Goal: Information Seeking & Learning: Learn about a topic

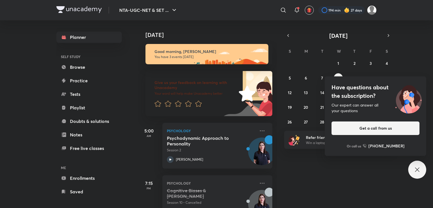
scroll to position [39, 0]
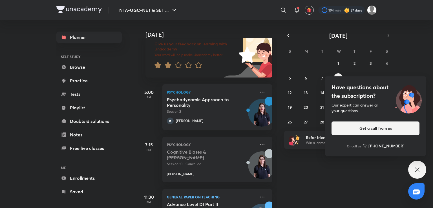
click at [417, 170] on icon at bounding box center [417, 169] width 7 height 7
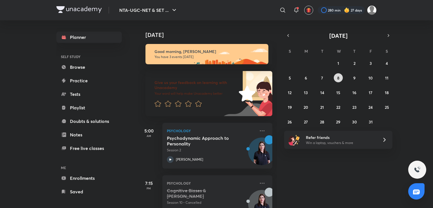
click at [337, 79] on button "8" at bounding box center [338, 77] width 9 height 9
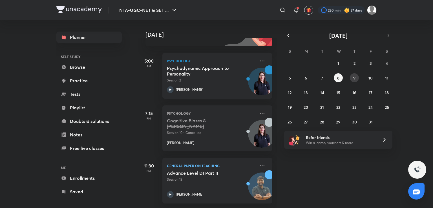
click at [352, 78] on button "9" at bounding box center [354, 77] width 9 height 9
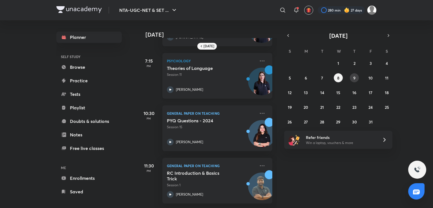
scroll to position [0, 0]
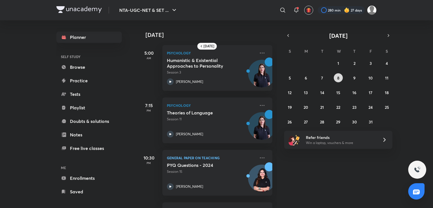
click at [339, 77] on abbr "8" at bounding box center [338, 77] width 2 height 5
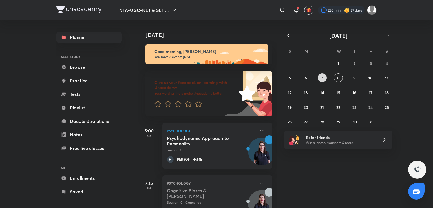
click at [321, 77] on button "7" at bounding box center [322, 77] width 9 height 9
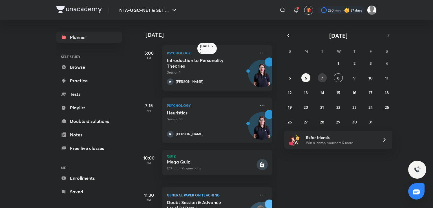
scroll to position [34, 0]
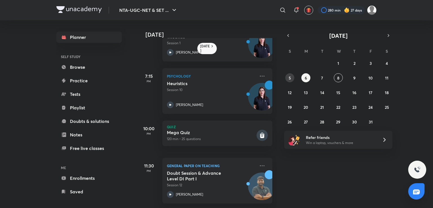
click at [291, 78] on button "5" at bounding box center [289, 77] width 9 height 9
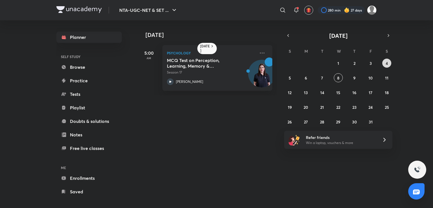
click at [389, 60] on button "4" at bounding box center [386, 63] width 9 height 9
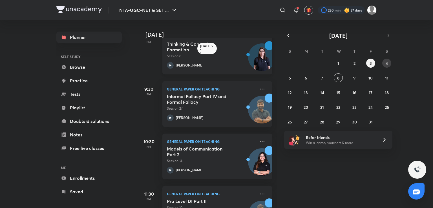
scroll to position [68, 0]
click at [385, 62] on button "4" at bounding box center [386, 63] width 9 height 9
click at [371, 63] on abbr "3" at bounding box center [371, 63] width 2 height 5
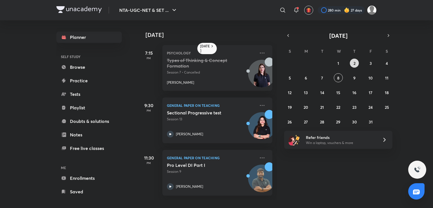
click at [356, 61] on button "2" at bounding box center [354, 63] width 9 height 9
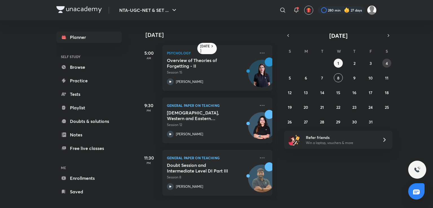
click at [387, 62] on abbr "4" at bounding box center [387, 63] width 2 height 5
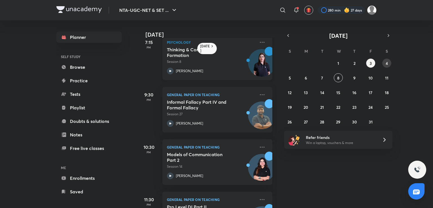
scroll to position [102, 0]
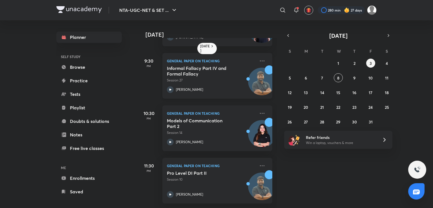
click at [213, 67] on h5 "Informal Fallacy Part IV and Formal Fallacy" at bounding box center [202, 70] width 70 height 11
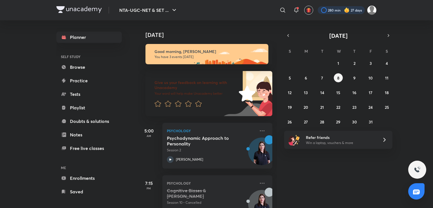
click at [328, 8] on div at bounding box center [341, 10] width 47 height 8
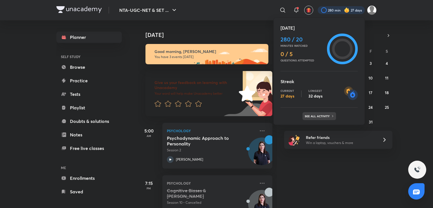
click at [324, 116] on p "See all activity" at bounding box center [318, 115] width 26 height 3
